Goal: Information Seeking & Learning: Learn about a topic

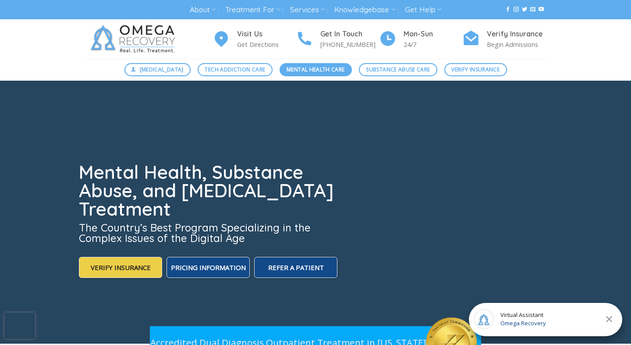
click at [339, 72] on span "Mental Health Care" at bounding box center [316, 69] width 58 height 8
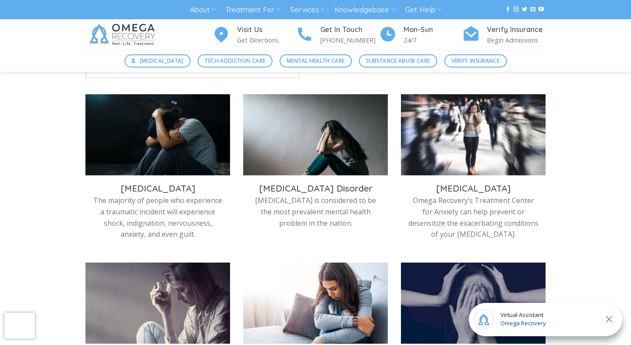
scroll to position [283, 0]
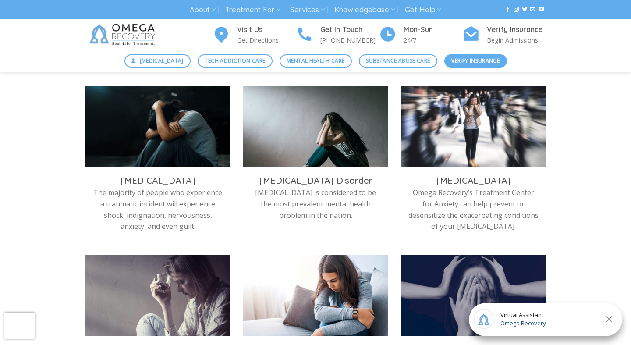
click at [492, 62] on span "Verify Insurance" at bounding box center [476, 61] width 48 height 8
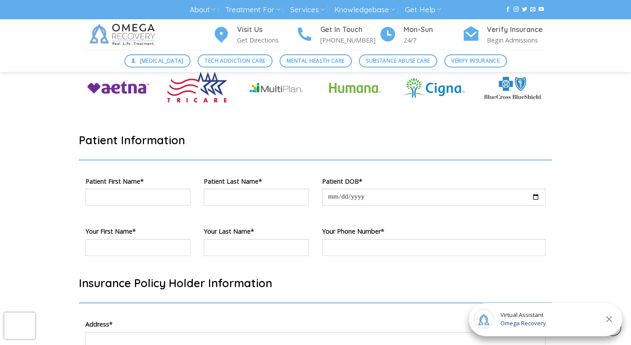
scroll to position [342, 0]
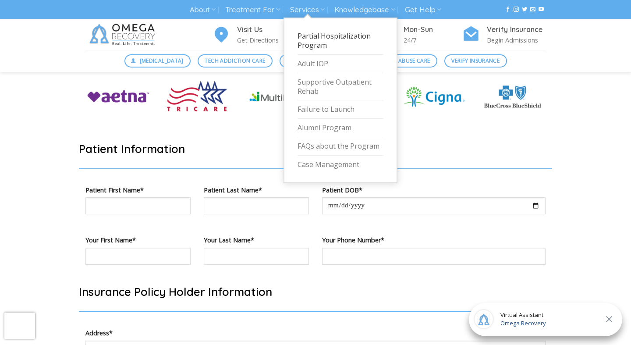
click at [314, 39] on link "Partial Hospitalization Program" at bounding box center [341, 41] width 86 height 28
click at [322, 64] on link "Adult IOP" at bounding box center [341, 64] width 86 height 18
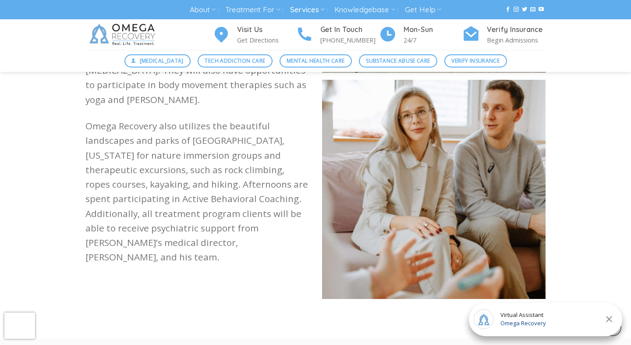
scroll to position [1008, 0]
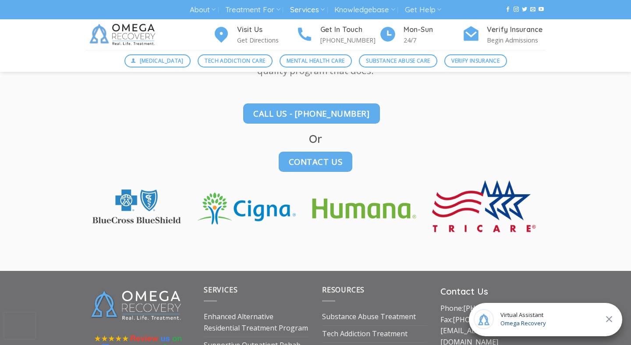
scroll to position [1332, 0]
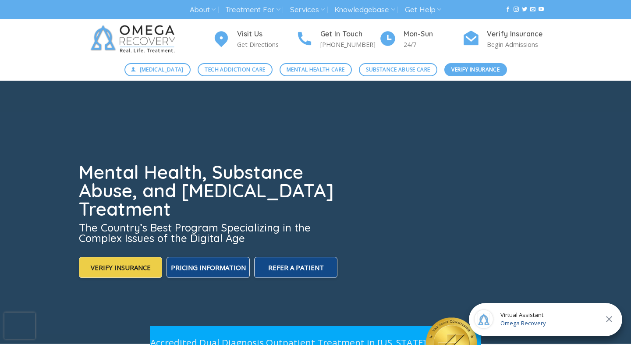
click at [469, 68] on span "Verify Insurance" at bounding box center [476, 69] width 48 height 8
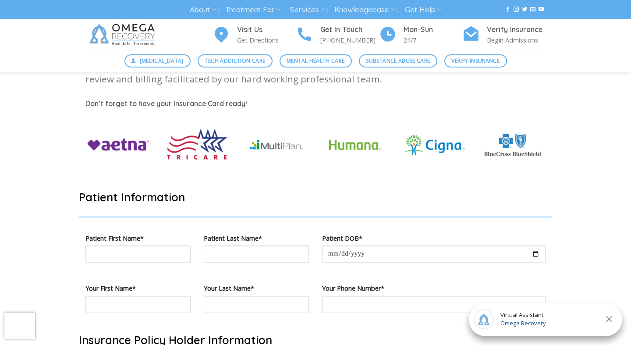
scroll to position [321, 0]
